Goal: Transaction & Acquisition: Book appointment/travel/reservation

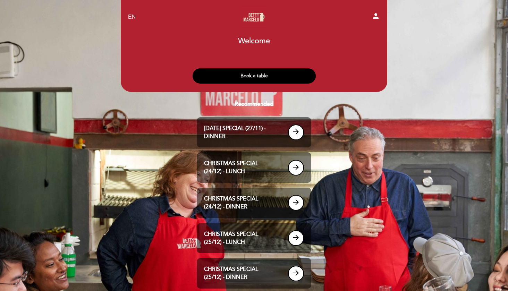
click at [257, 75] on button "Book a table" at bounding box center [253, 75] width 123 height 15
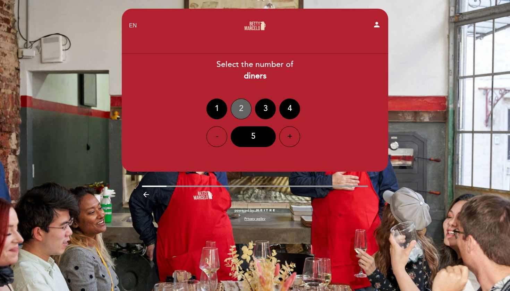
click at [243, 108] on div "2" at bounding box center [241, 108] width 21 height 21
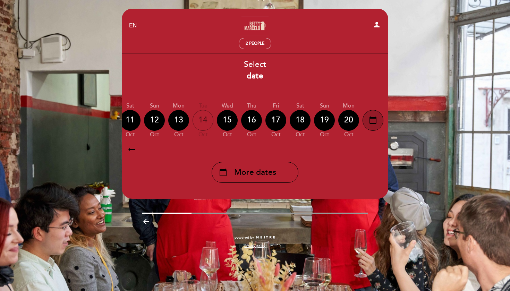
scroll to position [0, 204]
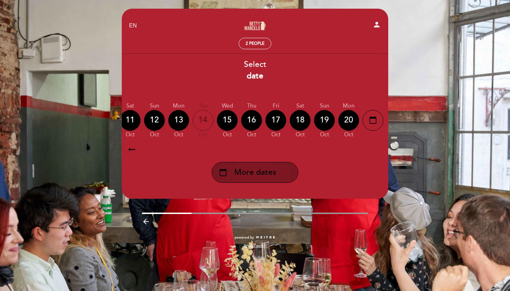
click at [275, 173] on span "More dates" at bounding box center [255, 172] width 42 height 11
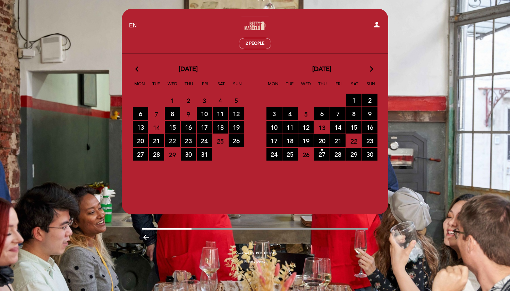
click at [172, 141] on span "22 RESERVATIONS AVAILABLE" at bounding box center [172, 140] width 15 height 13
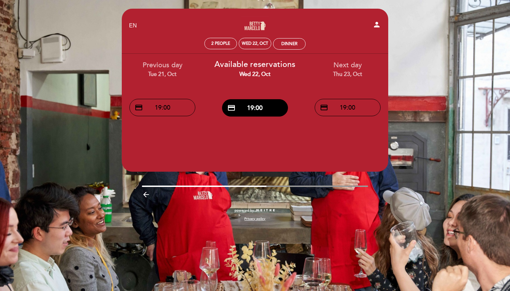
click at [145, 194] on icon "arrow_backward" at bounding box center [146, 194] width 8 height 8
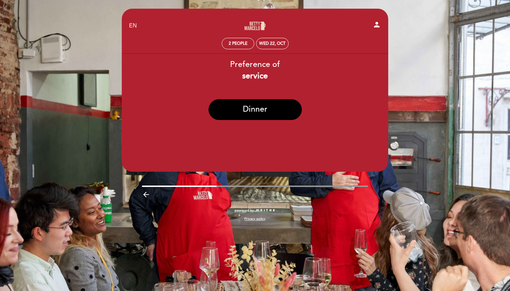
click at [145, 191] on icon "arrow_backward" at bounding box center [146, 194] width 8 height 8
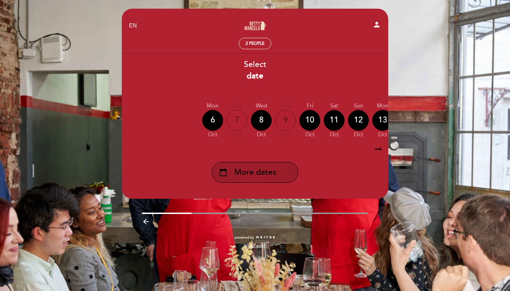
click at [263, 170] on span "More dates" at bounding box center [255, 172] width 42 height 11
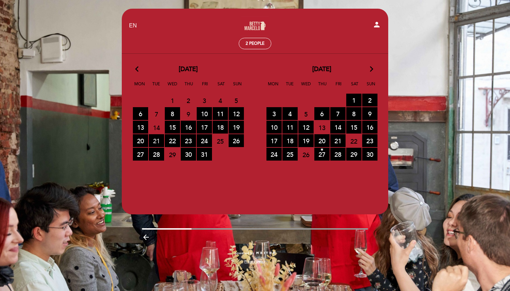
click at [156, 141] on span "21 RESERVATIONS AVAILABLE" at bounding box center [156, 140] width 15 height 13
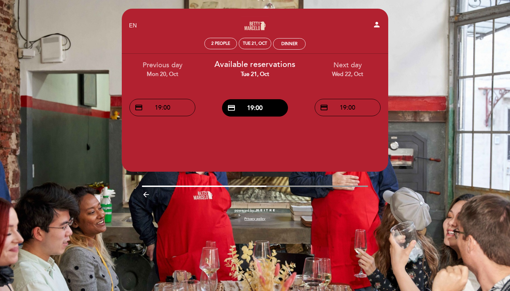
click at [452, 46] on div "EN ES PT [PERSON_NAME] and [PERSON_NAME] person 2 people Tue 21, Oct Dinner Wel…" at bounding box center [255, 145] width 510 height 291
click at [146, 193] on icon "arrow_backward" at bounding box center [146, 194] width 8 height 8
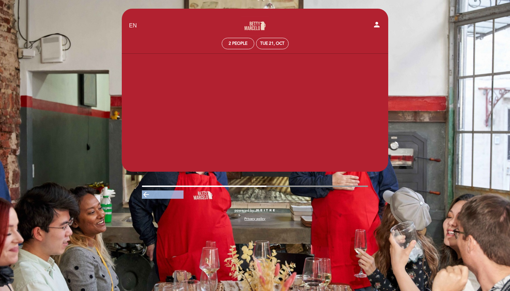
click at [146, 193] on icon "arrow_backward" at bounding box center [146, 194] width 8 height 8
click at [146, 193] on div "EN ES PT [PERSON_NAME] and [PERSON_NAME] person 2 people Welcome Welcome, Chang…" at bounding box center [254, 118] width 277 height 219
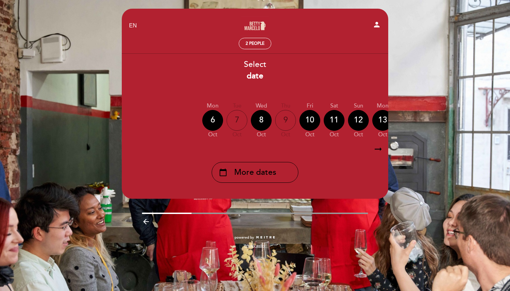
click at [146, 193] on header "EN ES PT [PERSON_NAME] and [PERSON_NAME] person 2 people Welcome Welcome, Chang…" at bounding box center [255, 104] width 266 height 190
click at [145, 221] on icon "arrow_backward" at bounding box center [146, 221] width 8 height 8
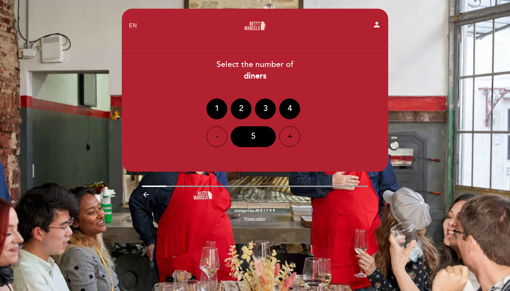
click at [145, 221] on div "powered by Privacy policy" at bounding box center [254, 218] width 277 height 20
